Goal: Task Accomplishment & Management: Use online tool/utility

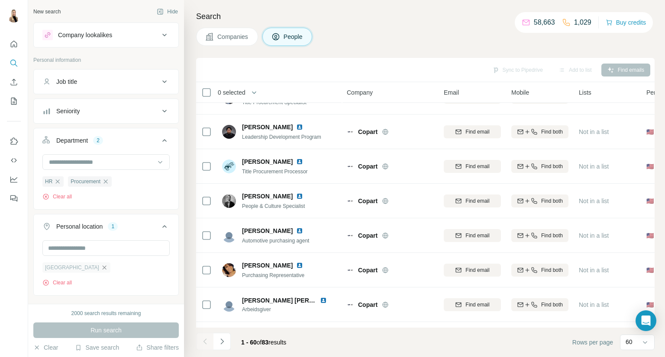
click at [101, 268] on icon "button" at bounding box center [104, 267] width 7 height 7
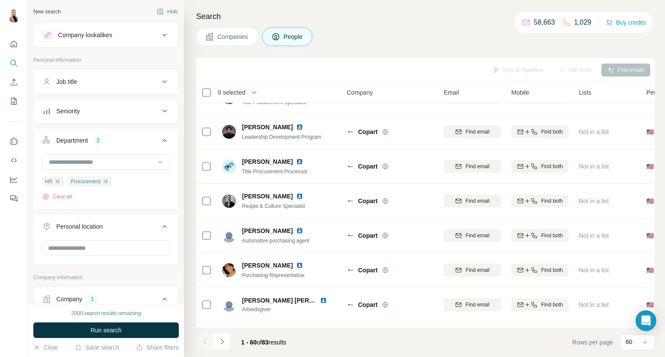
scroll to position [144, 0]
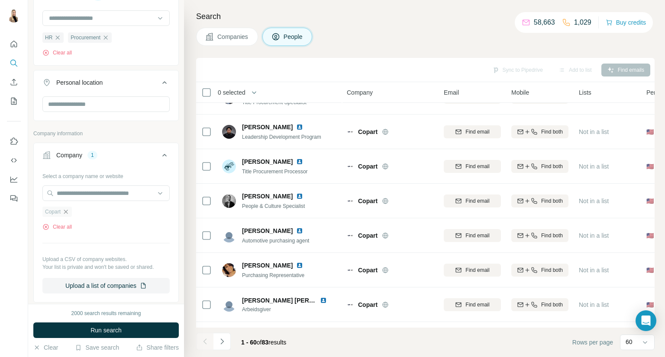
click at [66, 211] on icon "button" at bounding box center [65, 212] width 7 height 7
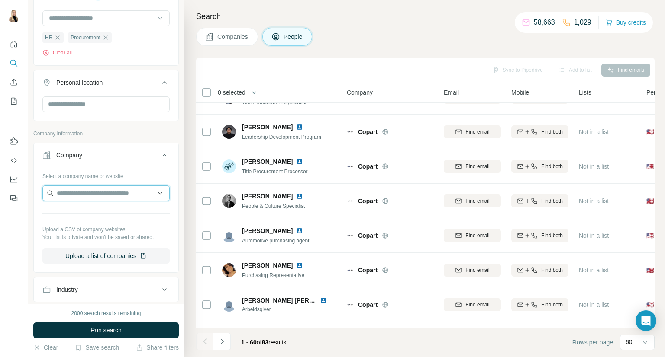
click at [83, 193] on input "text" at bounding box center [105, 194] width 127 height 16
type input "******"
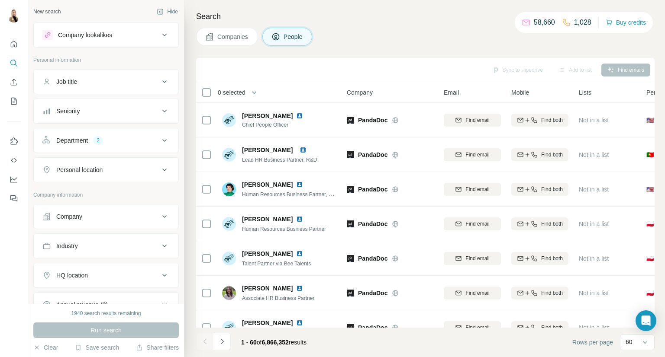
click at [125, 211] on button "Company" at bounding box center [106, 216] width 145 height 21
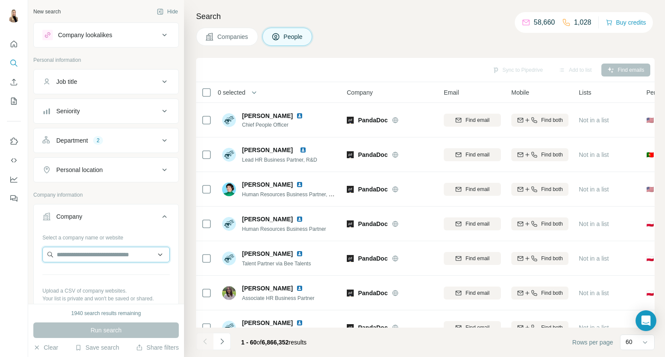
click at [105, 256] on input "text" at bounding box center [105, 255] width 127 height 16
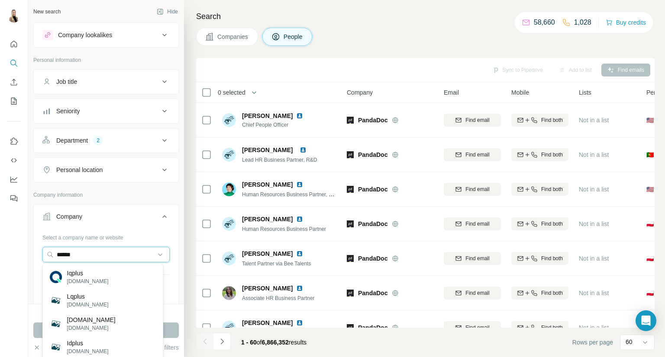
type input "******"
click at [85, 282] on p "iqplus.no" at bounding box center [88, 282] width 42 height 8
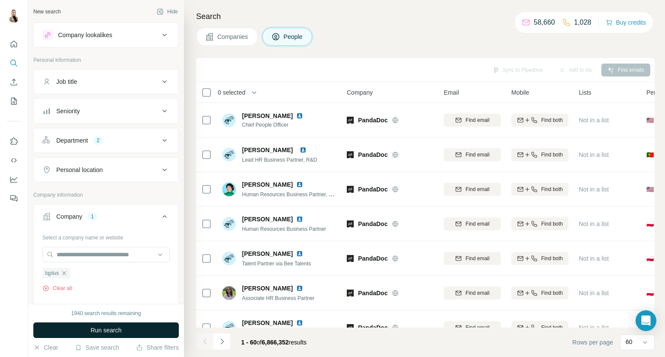
click at [133, 328] on button "Run search" at bounding box center [105, 331] width 145 height 16
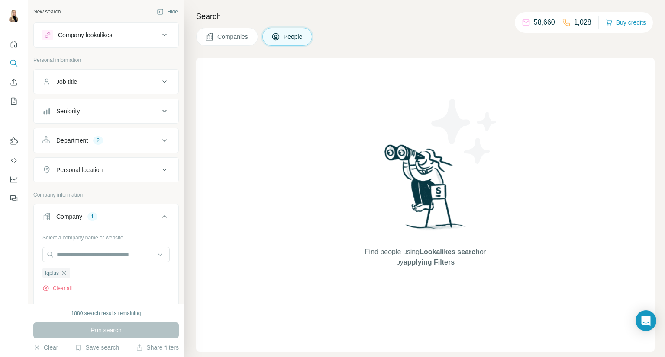
click at [145, 136] on div "Department 2" at bounding box center [100, 140] width 117 height 9
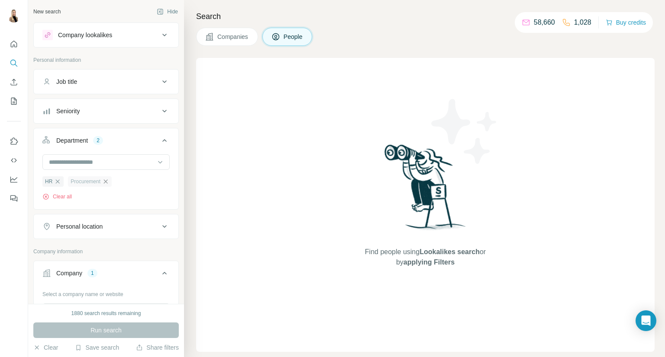
click at [109, 180] on icon "button" at bounding box center [105, 181] width 7 height 7
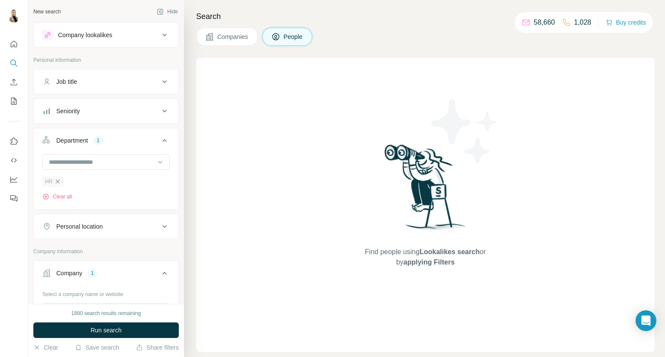
click at [54, 180] on icon "button" at bounding box center [57, 181] width 7 height 7
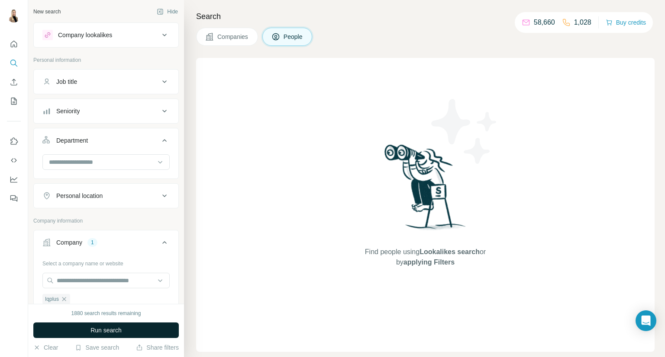
click at [134, 327] on button "Run search" at bounding box center [105, 331] width 145 height 16
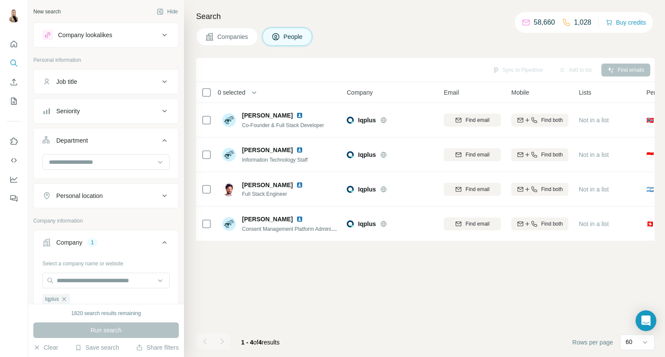
click at [159, 191] on icon at bounding box center [164, 196] width 10 height 10
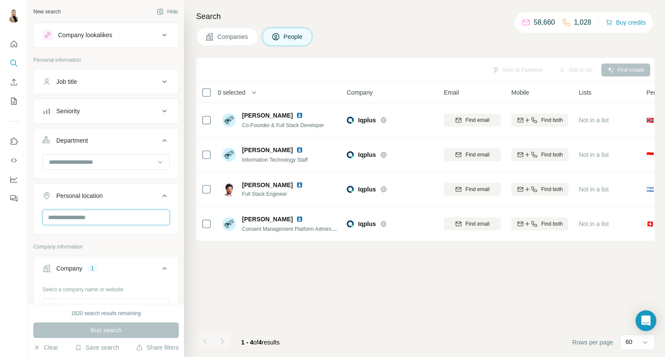
click at [140, 219] on input "text" at bounding box center [105, 218] width 127 height 16
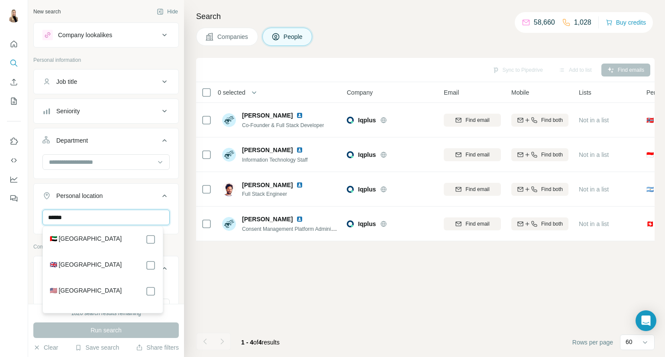
type input "******"
click at [140, 233] on div "🇦🇪 United Arab Emirates 🇬🇧 United Kingdom 🇺🇸 United States" at bounding box center [103, 269] width 116 height 83
click at [135, 238] on div "🇦🇪 United Arab Emirates" at bounding box center [103, 240] width 106 height 10
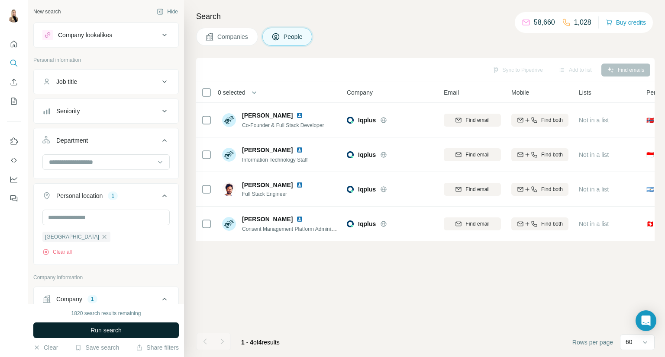
click at [129, 326] on button "Run search" at bounding box center [105, 331] width 145 height 16
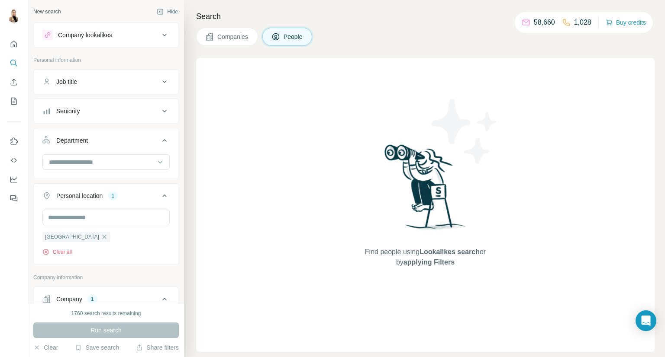
scroll to position [144, 0]
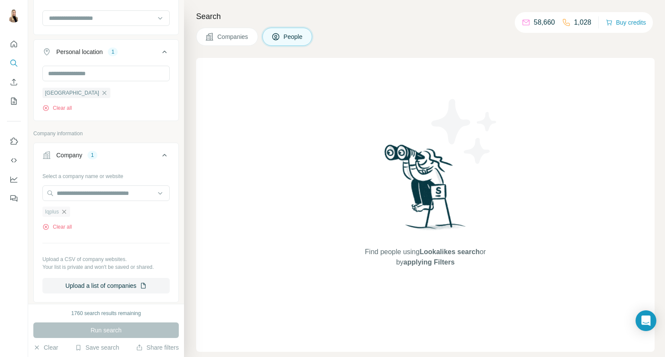
click at [66, 211] on icon "button" at bounding box center [64, 212] width 7 height 7
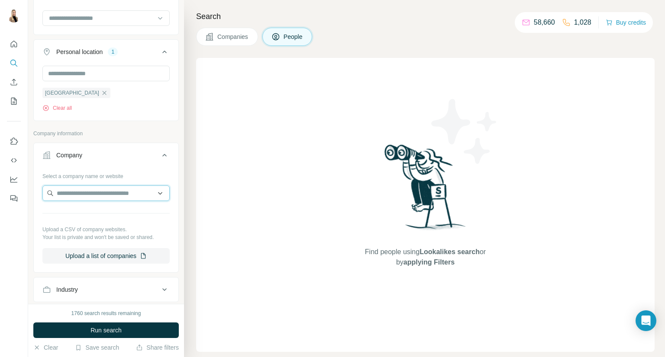
click at [73, 193] on input "text" at bounding box center [105, 194] width 127 height 16
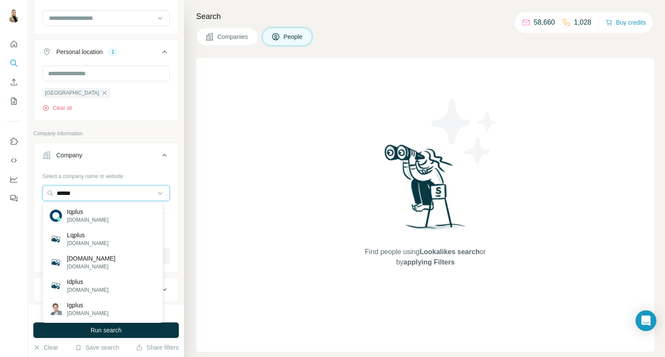
scroll to position [288, 0]
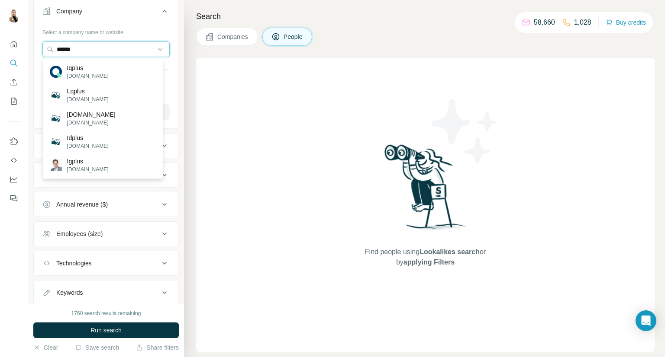
type input "******"
